Goal: Task Accomplishment & Management: Use online tool/utility

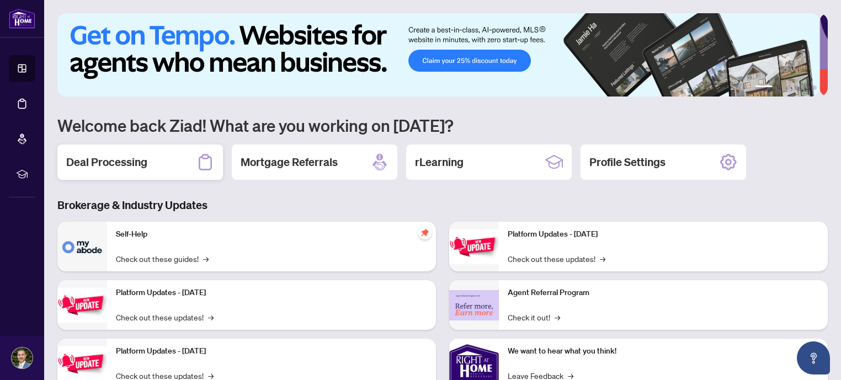
click at [116, 153] on div "Deal Processing" at bounding box center [140, 162] width 166 height 35
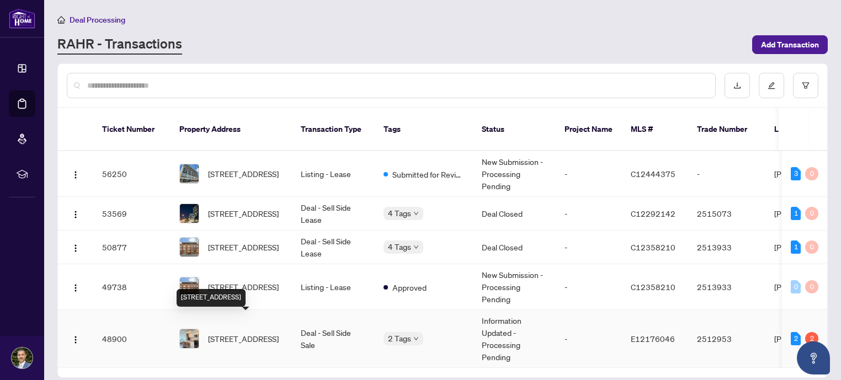
click at [252, 333] on span "[STREET_ADDRESS]" at bounding box center [243, 339] width 71 height 12
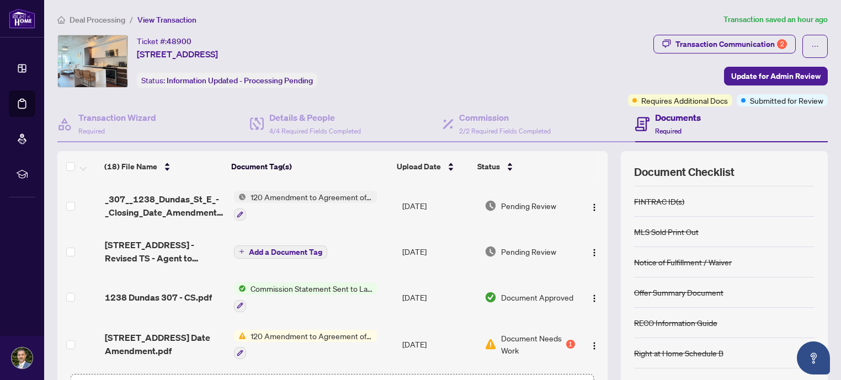
scroll to position [81, 0]
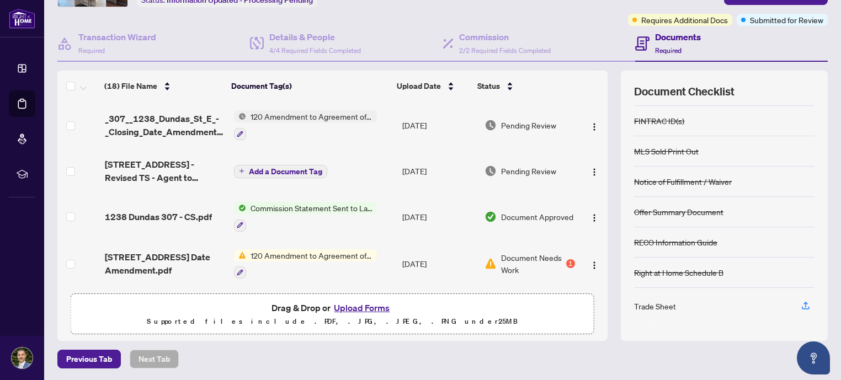
click at [648, 305] on div "Trade Sheet" at bounding box center [655, 306] width 42 height 12
click at [801, 305] on icon "button" at bounding box center [806, 306] width 10 height 10
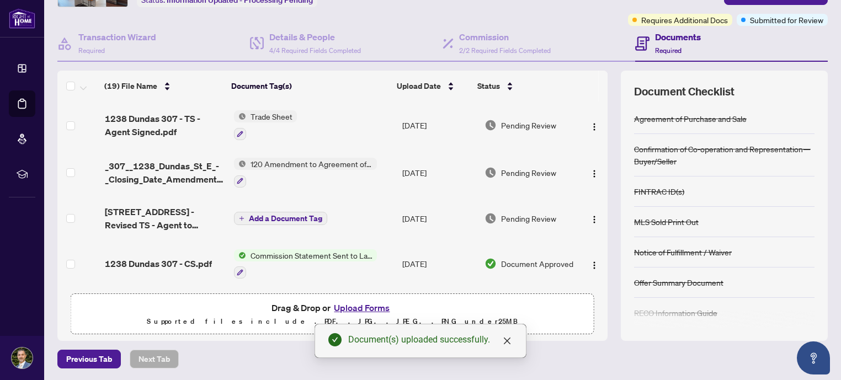
scroll to position [0, 0]
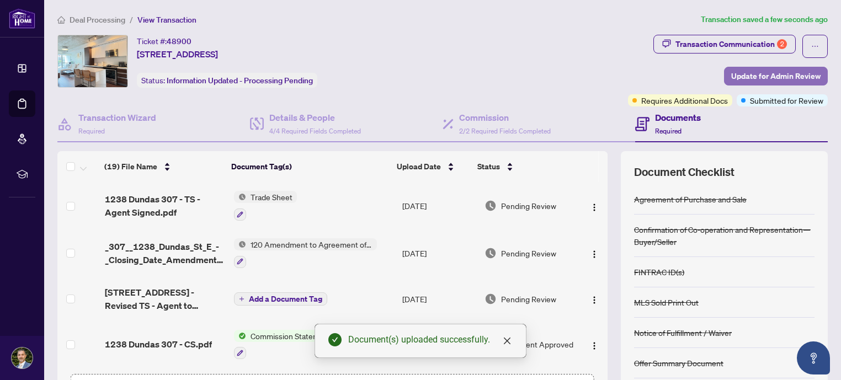
click at [777, 74] on span "Update for Admin Review" at bounding box center [776, 76] width 89 height 18
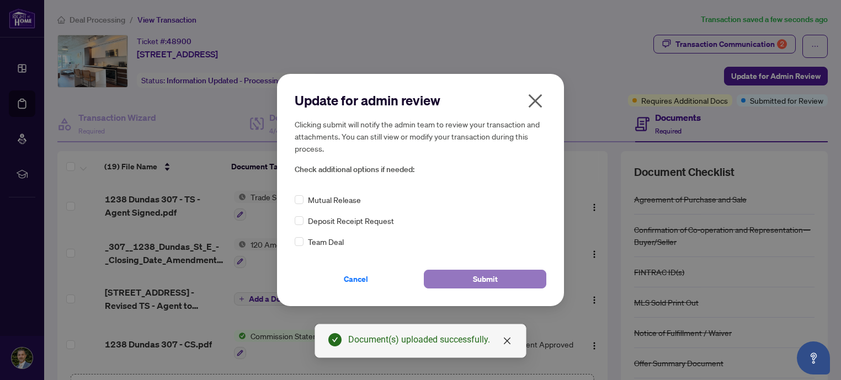
click at [498, 277] on button "Submit" at bounding box center [485, 279] width 123 height 19
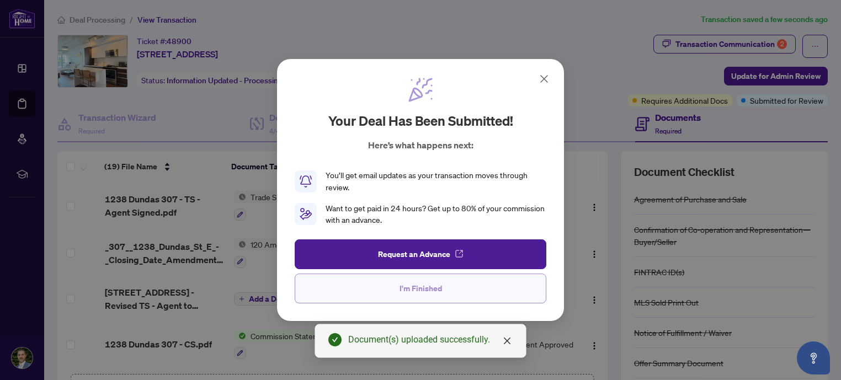
click at [434, 289] on span "I'm Finished" at bounding box center [421, 289] width 43 height 18
